Goal: Find specific page/section: Find specific page/section

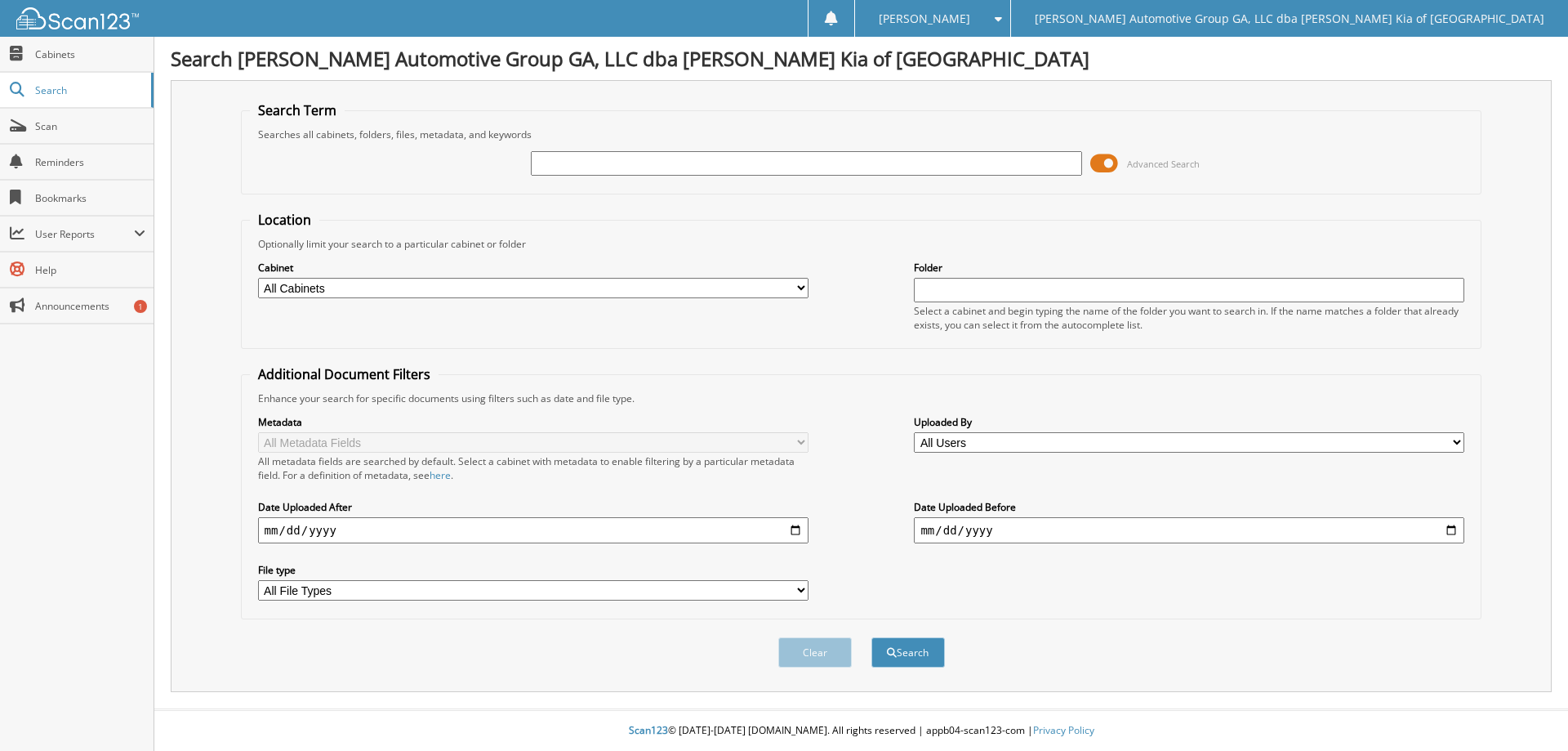
click at [1109, 157] on span at bounding box center [1104, 163] width 28 height 25
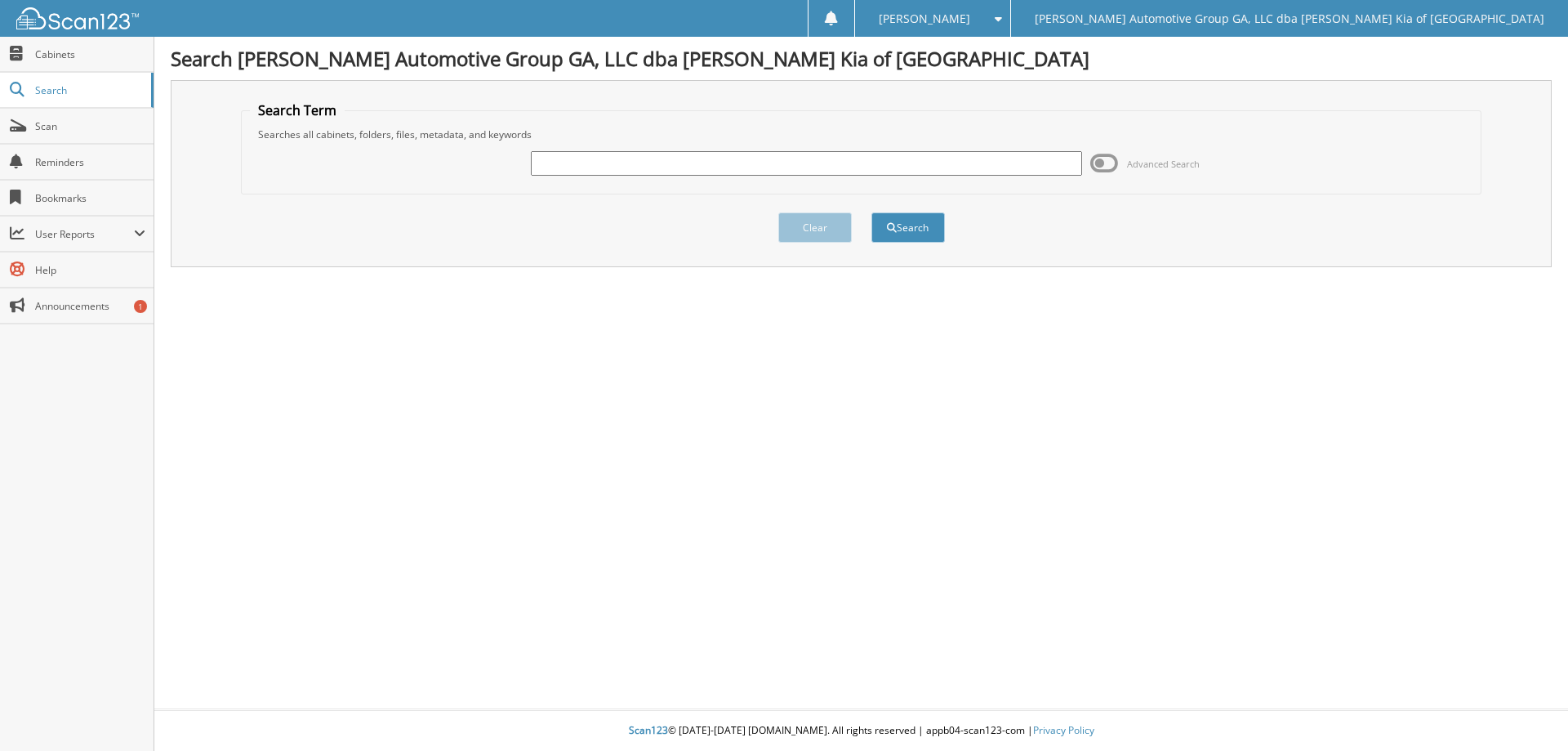
click at [564, 163] on input "text" at bounding box center [806, 163] width 550 height 25
type input "404565"
click at [871, 212] on button "Search" at bounding box center [908, 227] width 74 height 30
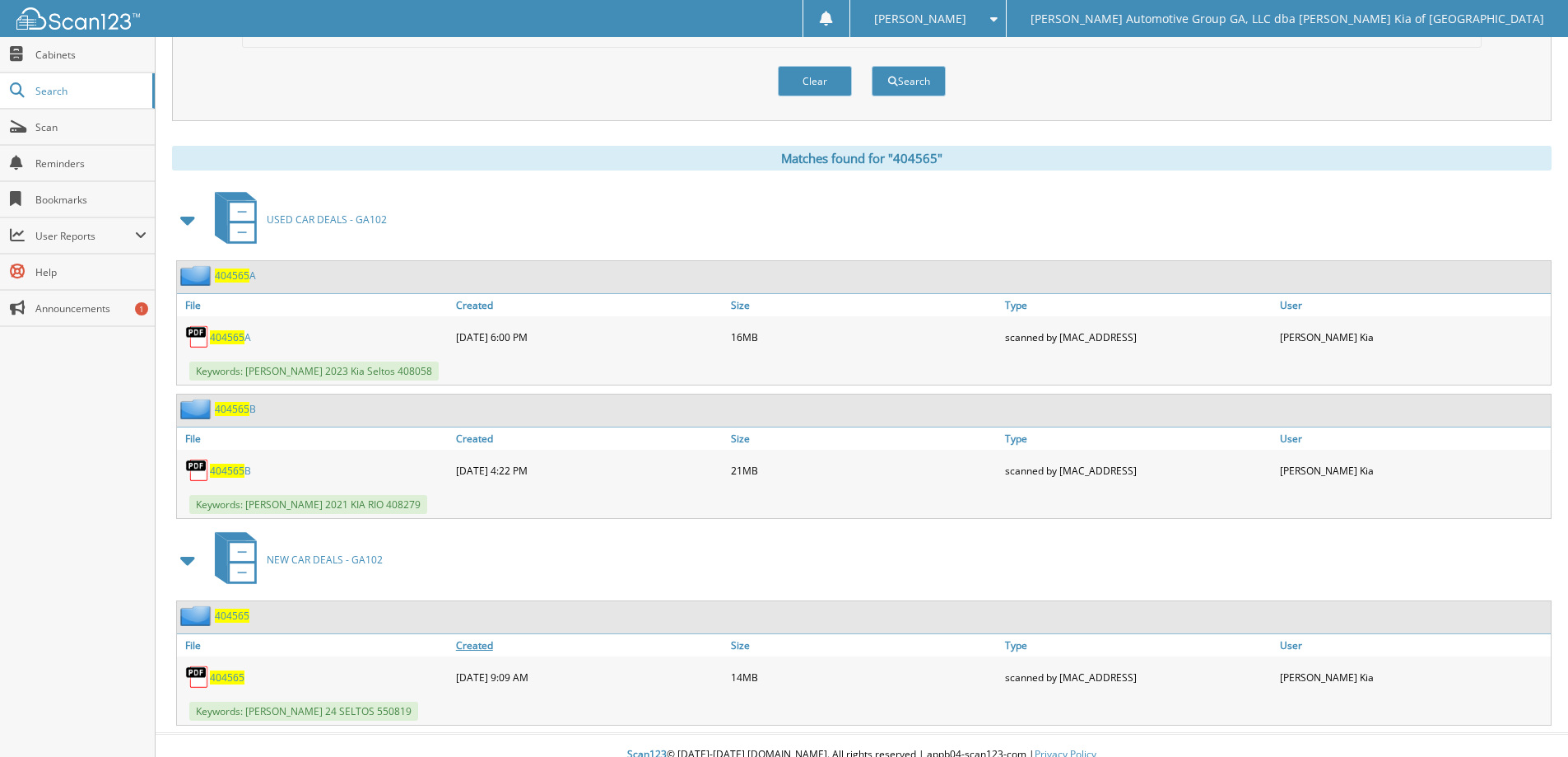
scroll to position [595, 0]
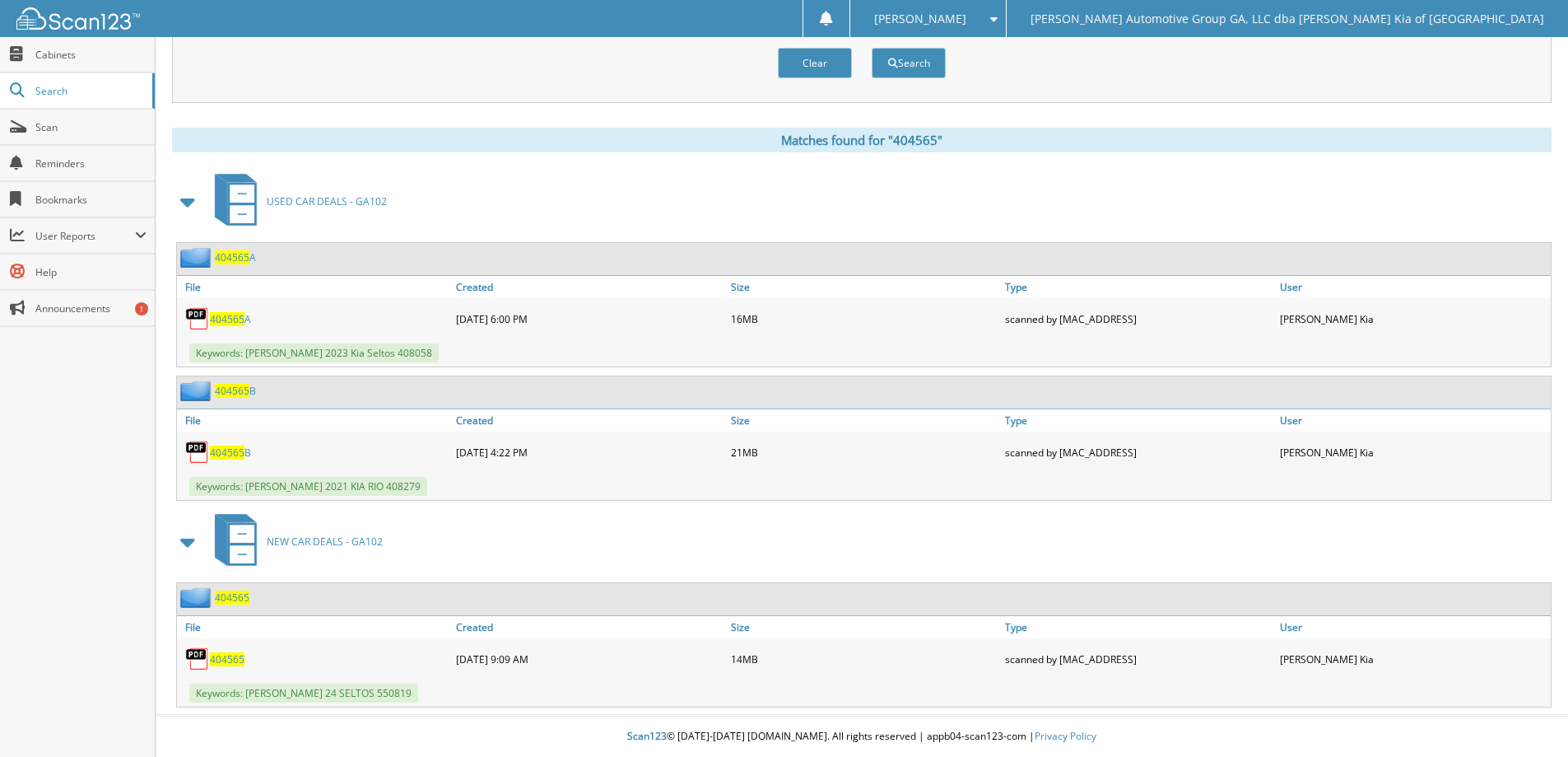
click at [226, 660] on span "404565" at bounding box center [227, 659] width 35 height 14
